Goal: Use online tool/utility: Use online tool/utility

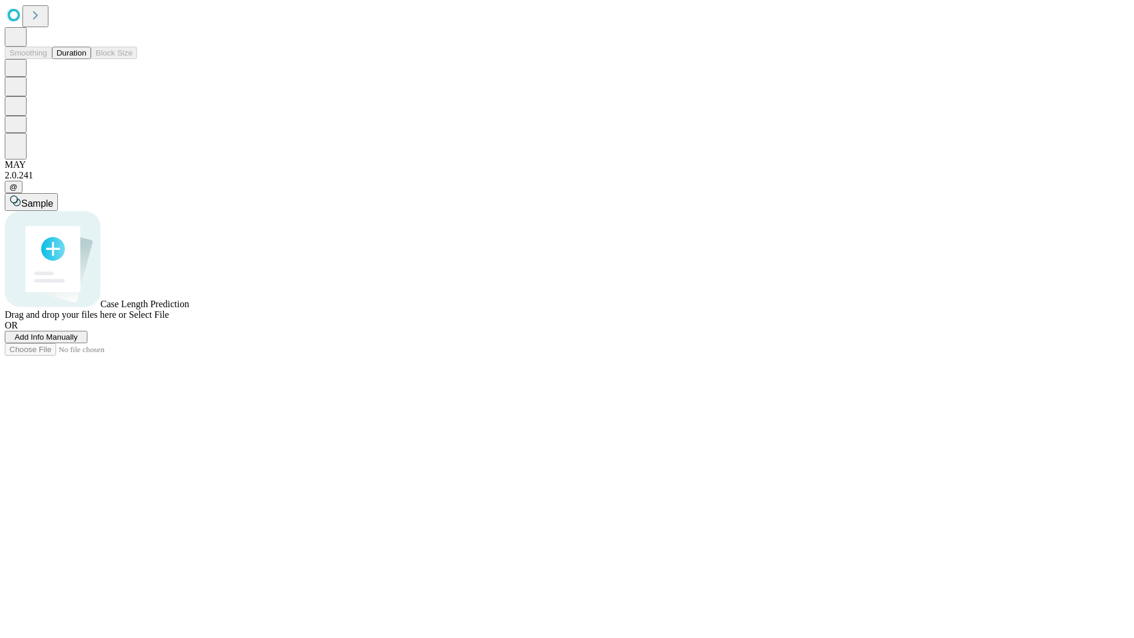
click at [86, 59] on button "Duration" at bounding box center [71, 53] width 39 height 12
click at [169, 320] on span "Select File" at bounding box center [149, 315] width 40 height 10
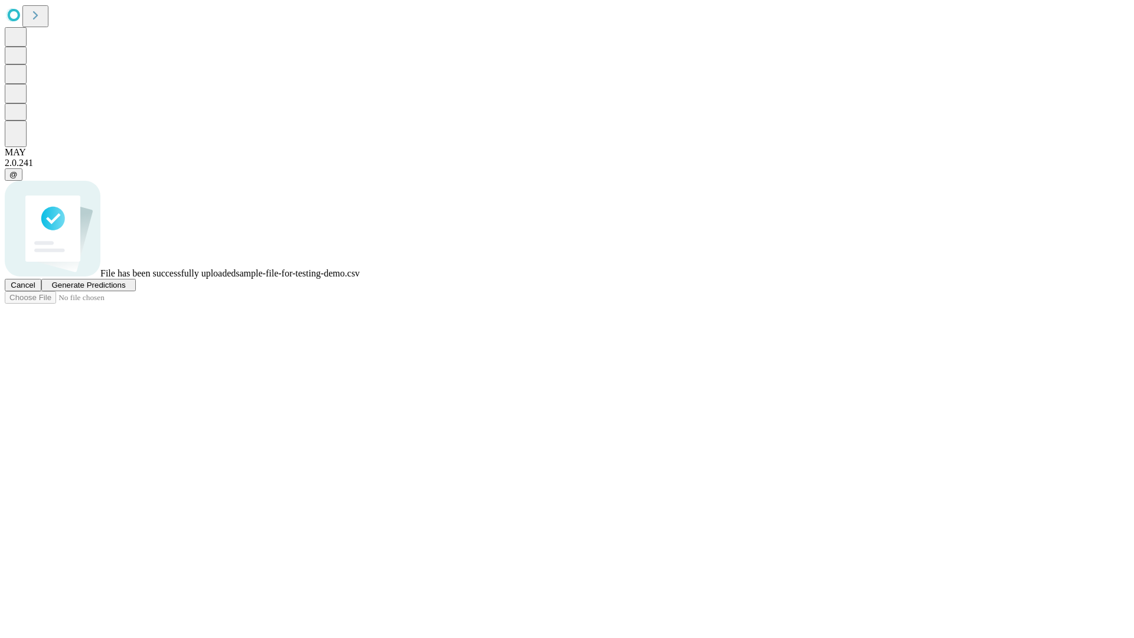
click at [125, 289] on span "Generate Predictions" at bounding box center [88, 285] width 74 height 9
